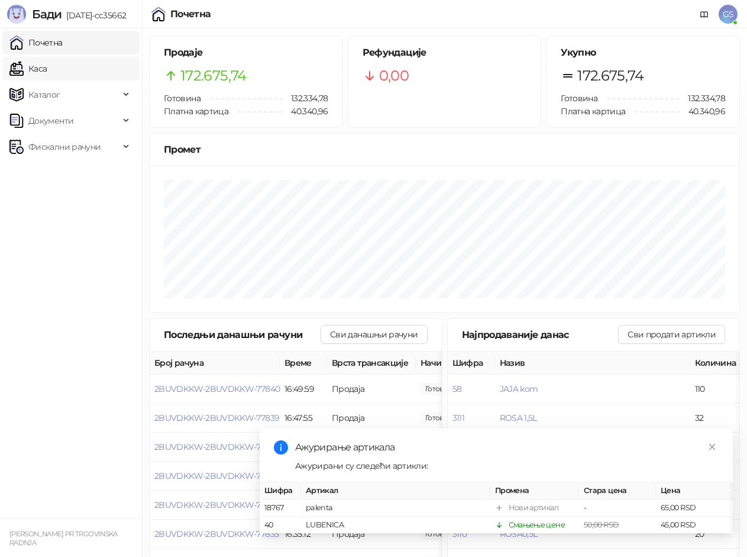
click at [47, 69] on link "Каса" at bounding box center [27, 69] width 37 height 24
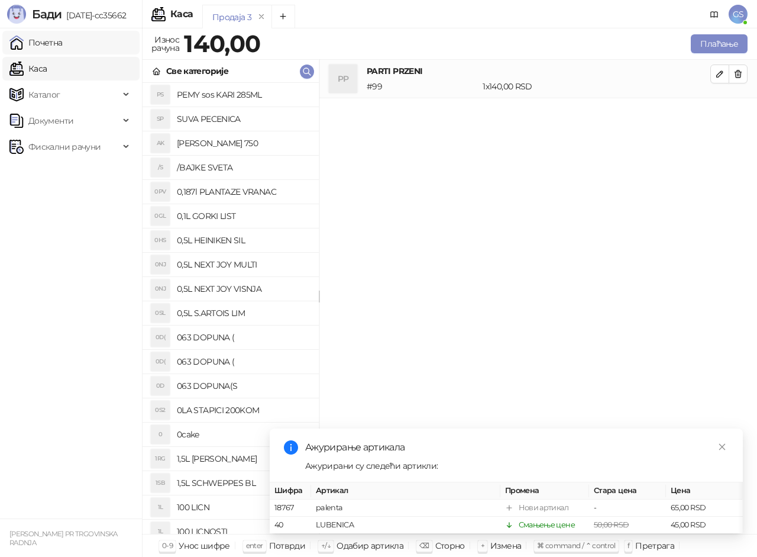
click at [63, 48] on link "Почетна" at bounding box center [35, 43] width 53 height 24
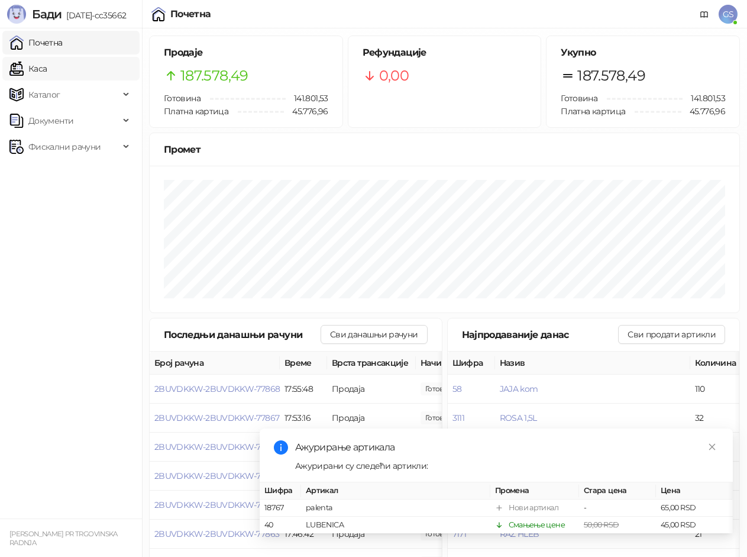
drag, startPoint x: 75, startPoint y: 69, endPoint x: 68, endPoint y: 46, distance: 23.4
click at [47, 68] on link "Каса" at bounding box center [27, 69] width 37 height 24
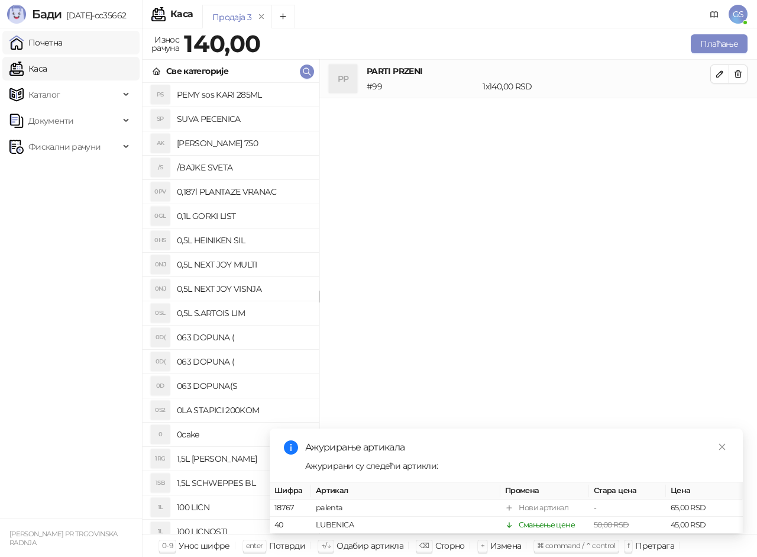
drag, startPoint x: 72, startPoint y: 44, endPoint x: 62, endPoint y: 42, distance: 9.8
click at [63, 44] on link "Почетна" at bounding box center [35, 43] width 53 height 24
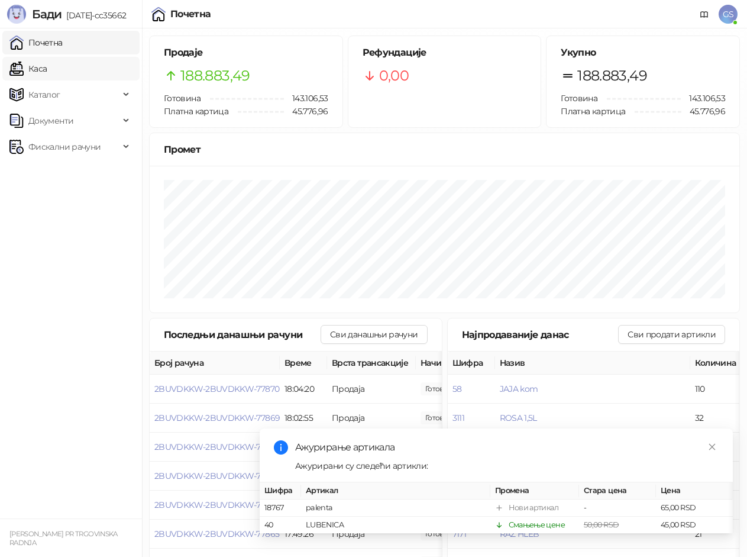
click at [47, 69] on link "Каса" at bounding box center [27, 69] width 37 height 24
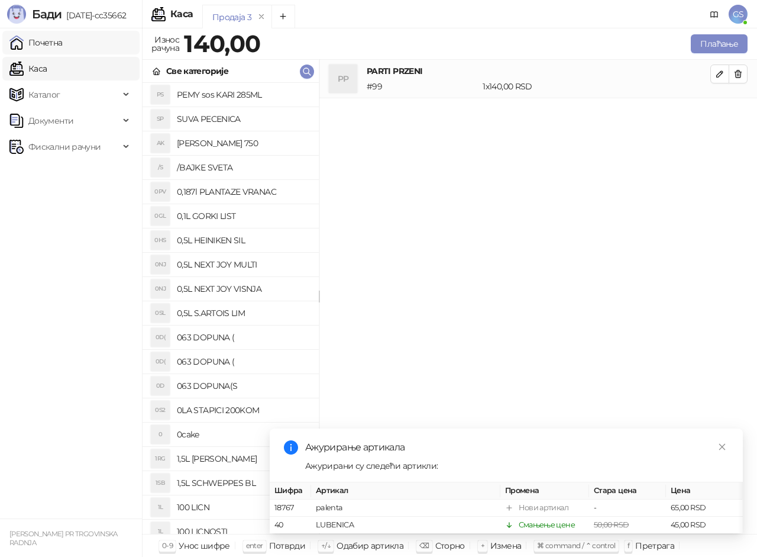
click at [63, 44] on link "Почетна" at bounding box center [35, 43] width 53 height 24
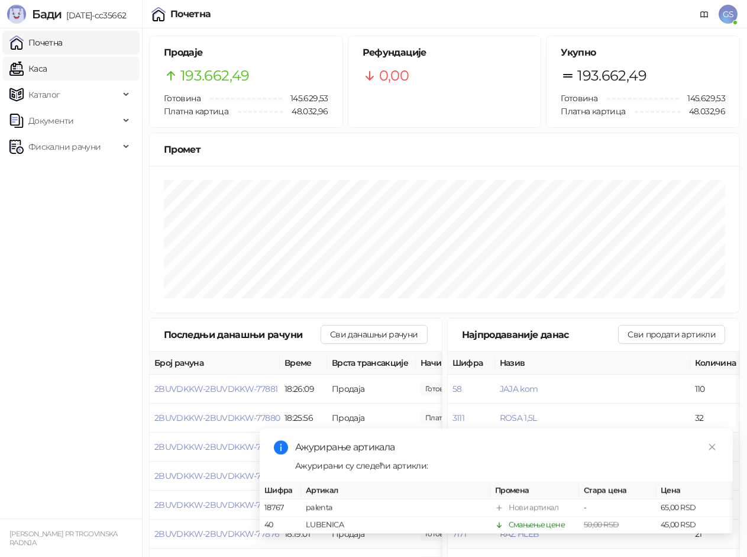
click at [47, 62] on link "Каса" at bounding box center [27, 69] width 37 height 24
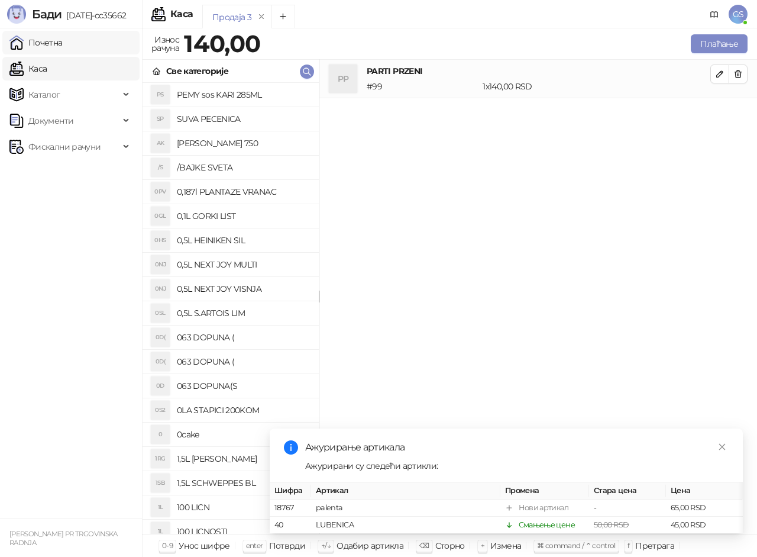
click at [58, 44] on link "Почетна" at bounding box center [35, 43] width 53 height 24
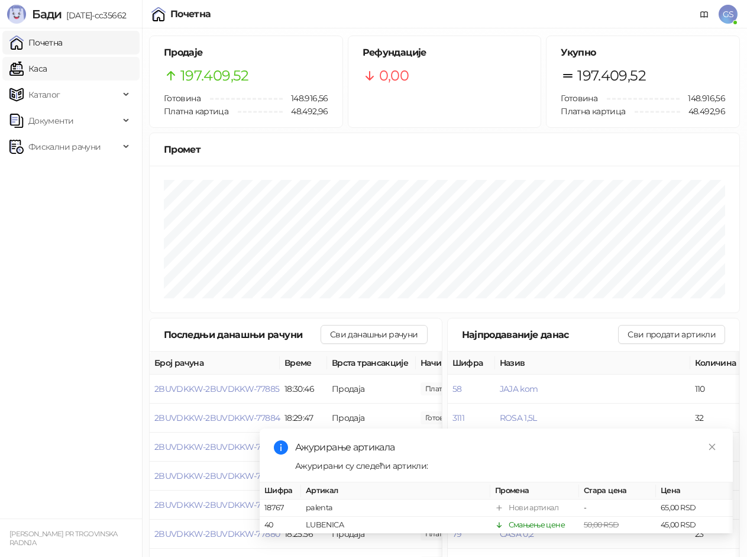
drag, startPoint x: 67, startPoint y: 42, endPoint x: 67, endPoint y: 67, distance: 24.8
click at [63, 44] on link "Почетна" at bounding box center [35, 43] width 53 height 24
click at [47, 69] on link "Каса" at bounding box center [27, 69] width 37 height 24
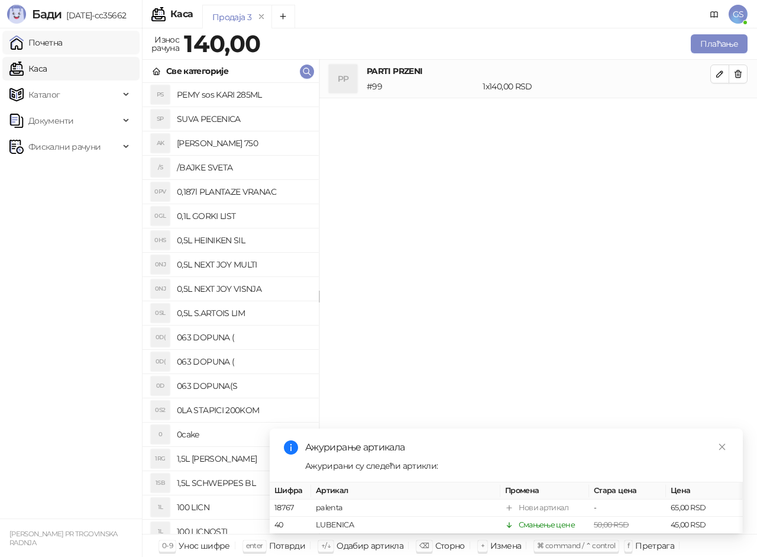
click at [63, 46] on link "Почетна" at bounding box center [35, 43] width 53 height 24
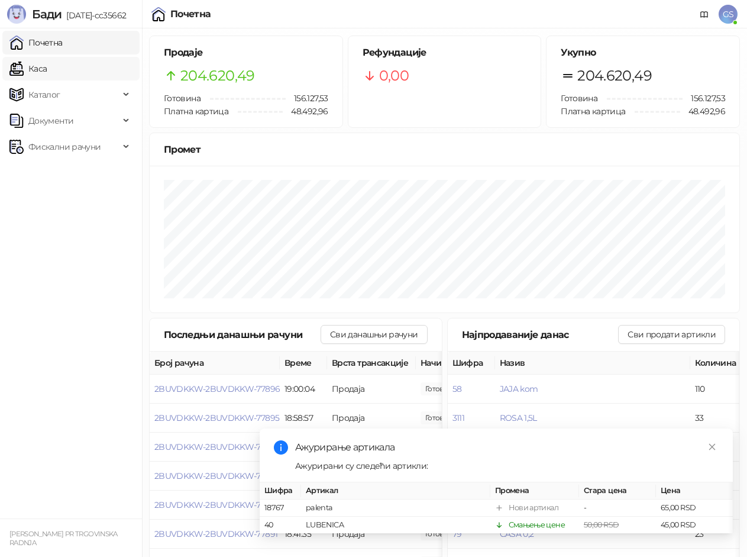
click at [47, 64] on link "Каса" at bounding box center [27, 69] width 37 height 24
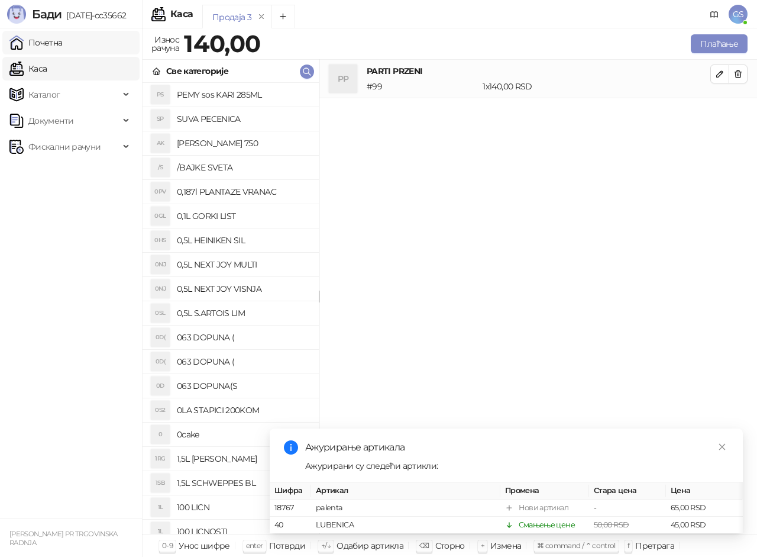
click at [58, 43] on link "Почетна" at bounding box center [35, 43] width 53 height 24
